Goal: Navigation & Orientation: Find specific page/section

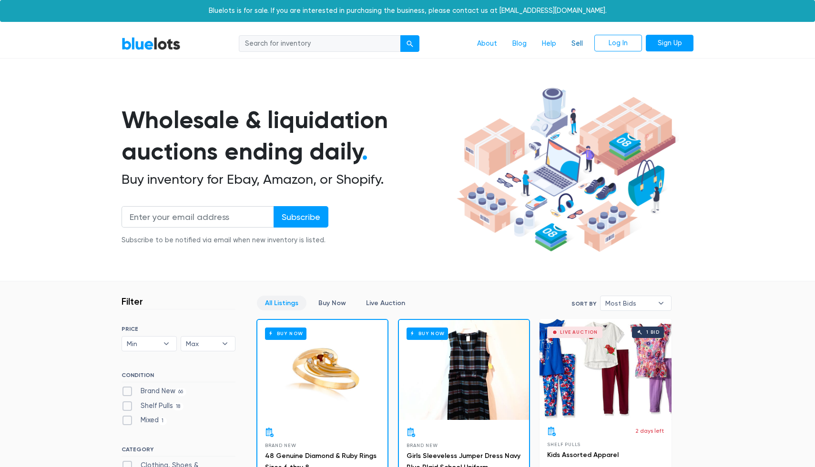
click at [575, 45] on link "Sell" at bounding box center [577, 44] width 27 height 18
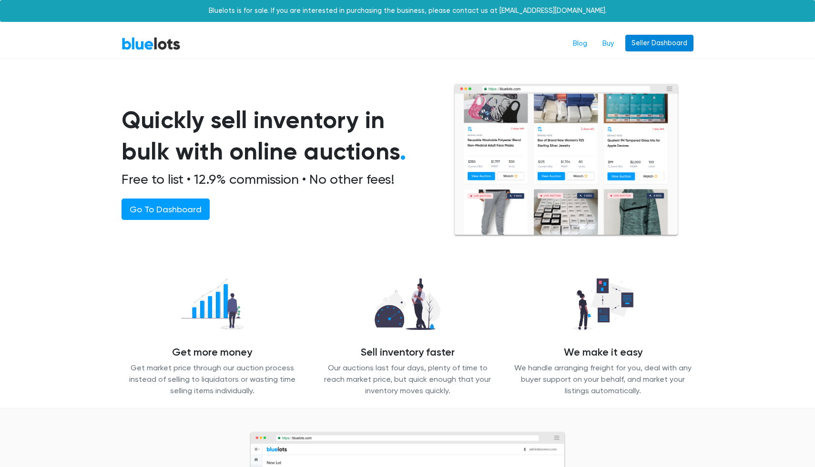
click at [653, 41] on link "Seller Dashboard" at bounding box center [659, 43] width 68 height 17
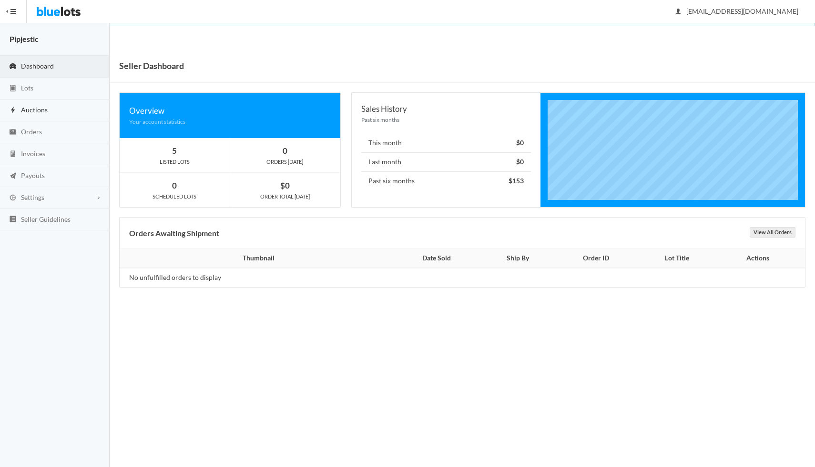
click at [44, 112] on span "Auctions" at bounding box center [34, 110] width 27 height 8
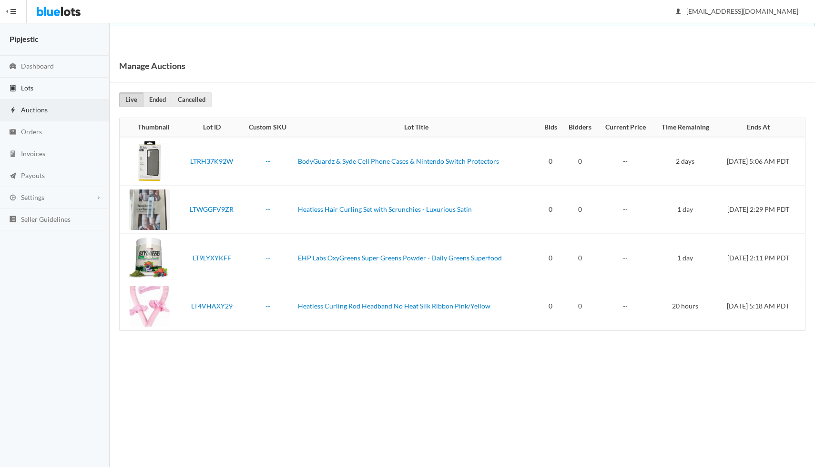
click at [34, 81] on link "Lots" at bounding box center [55, 89] width 110 height 22
